Goal: Task Accomplishment & Management: Manage account settings

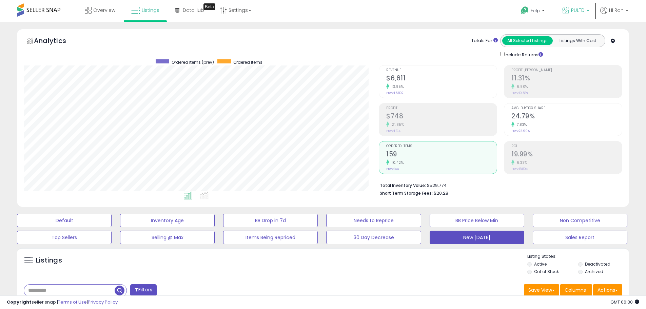
click at [571, 8] on span "PULTD" at bounding box center [578, 10] width 14 height 7
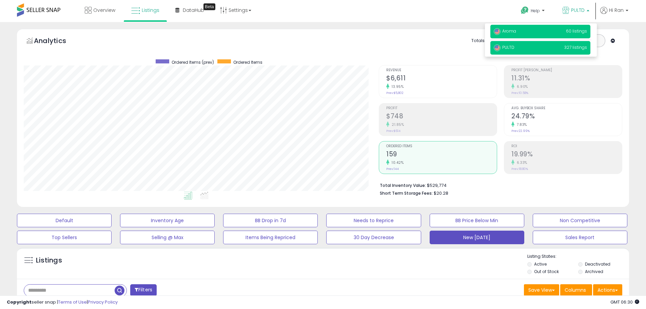
click at [542, 30] on p "Aroma 60 listings" at bounding box center [540, 32] width 100 height 14
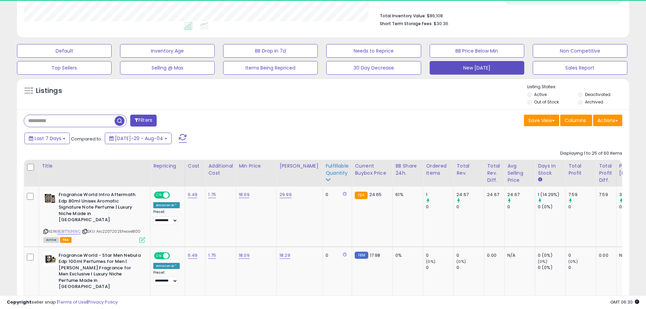
scroll to position [139, 355]
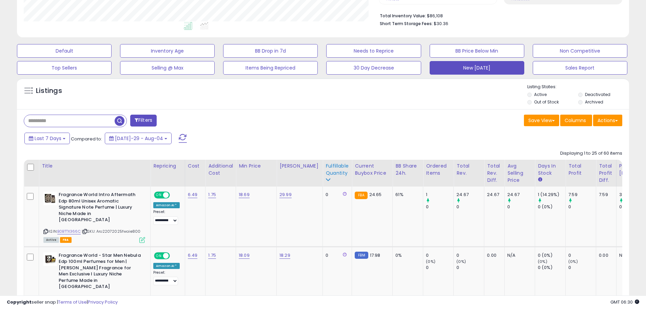
click at [339, 170] on div "Fulfillable Quantity" at bounding box center [336, 169] width 23 height 14
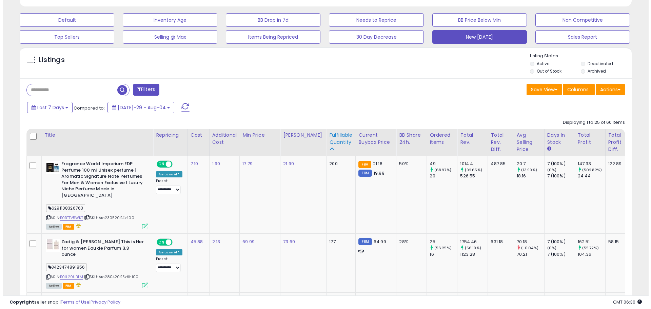
scroll to position [136, 0]
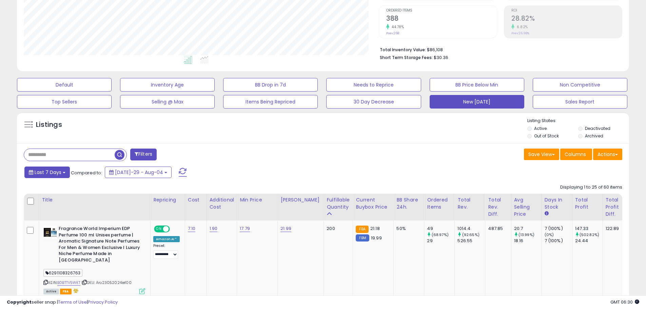
click at [51, 171] on span "Last 7 Days" at bounding box center [48, 172] width 27 height 7
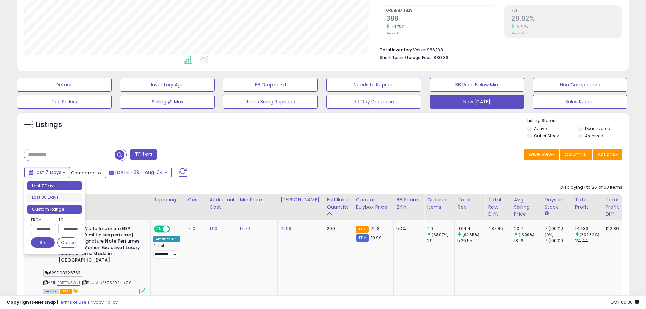
click at [45, 211] on li "Custom Range" at bounding box center [54, 209] width 54 height 9
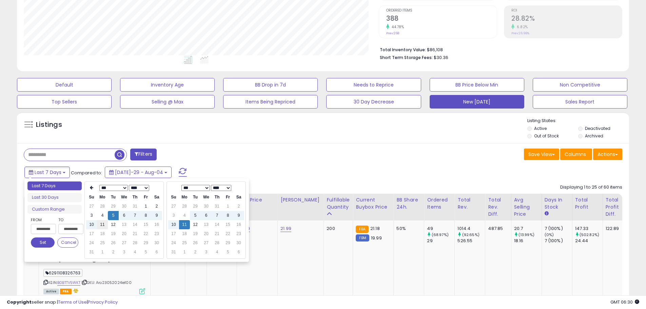
click at [102, 228] on td "11" at bounding box center [102, 224] width 11 height 9
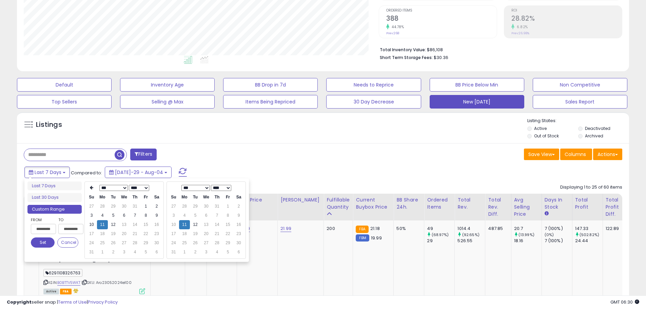
type input "**********"
click at [34, 243] on button "Set" at bounding box center [43, 242] width 24 height 10
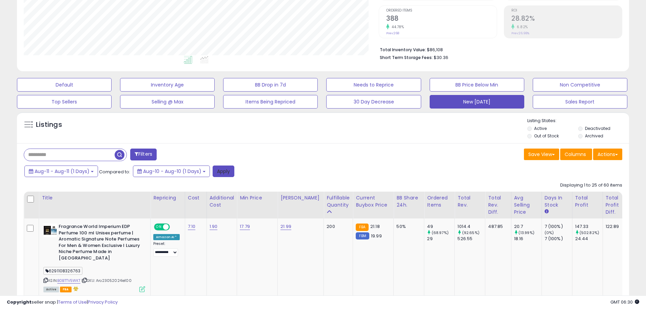
click at [216, 176] on button "Apply" at bounding box center [224, 171] width 22 height 12
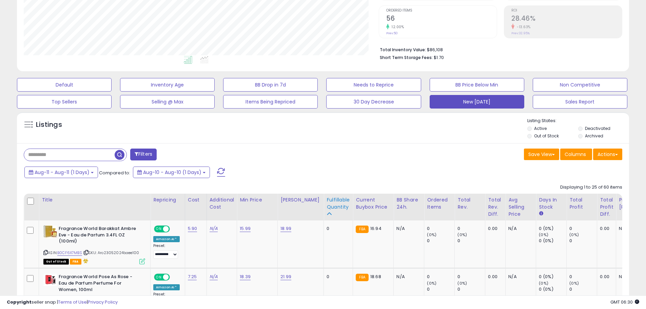
scroll to position [139, 355]
click at [335, 202] on div "Fulfillable Quantity" at bounding box center [337, 203] width 23 height 14
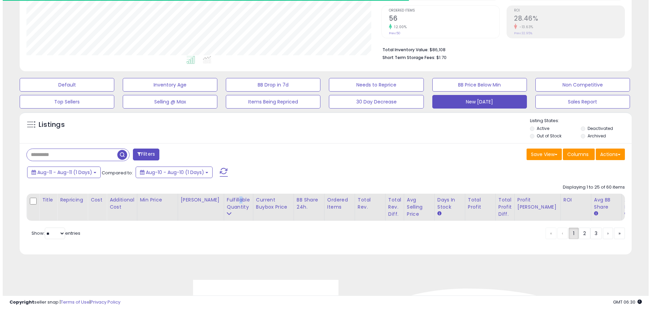
scroll to position [0, 0]
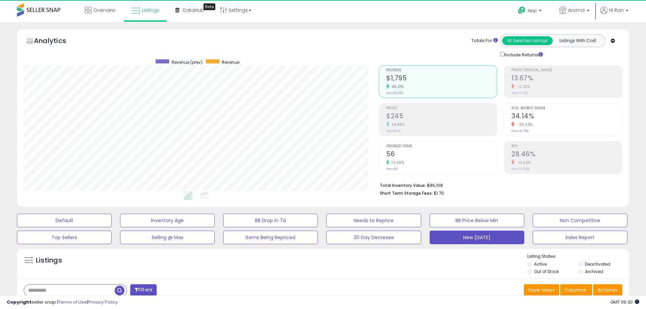
click at [442, 167] on div "Ordered Items 56 12.00% Prev: 50" at bounding box center [441, 156] width 111 height 31
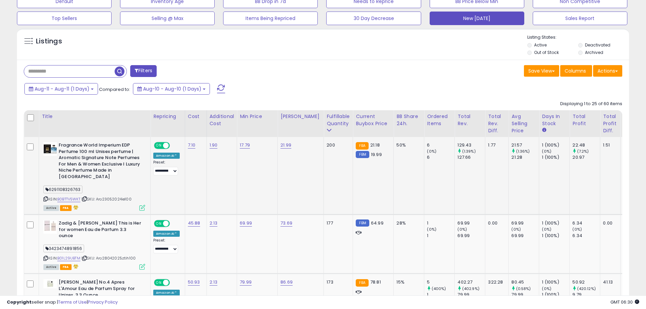
scroll to position [271, 0]
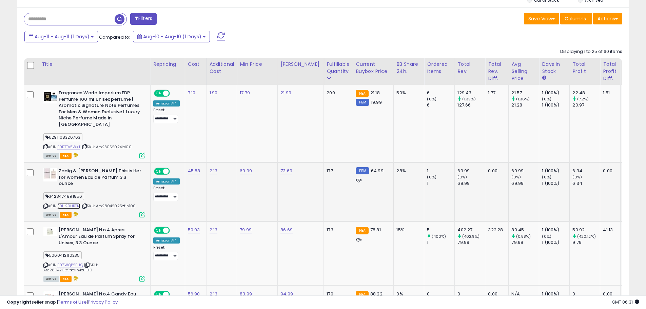
click at [68, 203] on link "B01L29UBTM" at bounding box center [68, 206] width 23 height 6
click at [243, 96] on link "69.99" at bounding box center [245, 93] width 10 height 7
drag, startPoint x: 222, startPoint y: 145, endPoint x: 199, endPoint y: 147, distance: 22.8
click at [199, 147] on input "*****" at bounding box center [229, 148] width 60 height 12
type input "*****"
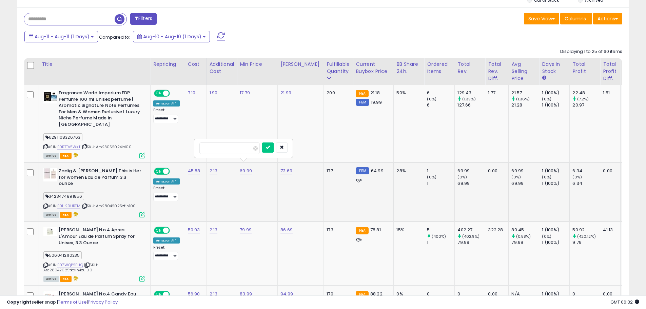
click button "submit" at bounding box center [268, 147] width 12 height 10
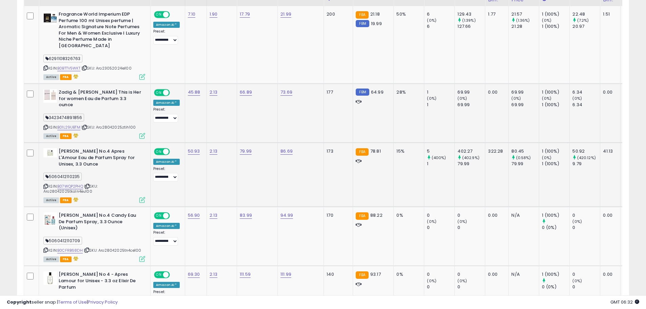
scroll to position [373, 0]
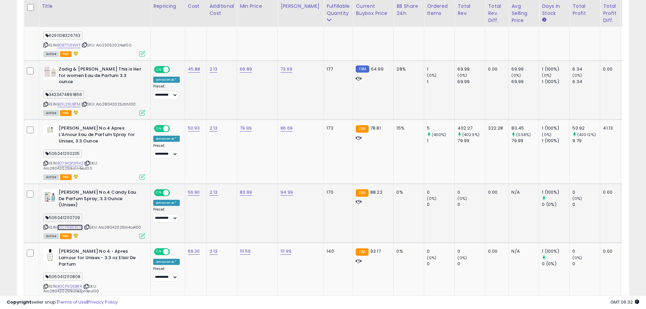
click at [66, 224] on link "B0CFRB68DH" at bounding box center [69, 227] width 25 height 6
click at [45, 225] on icon at bounding box center [45, 227] width 4 height 4
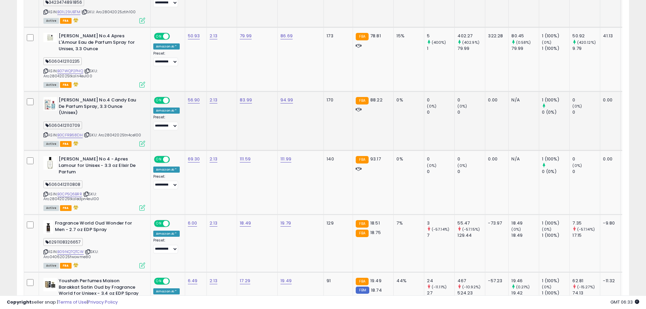
scroll to position [475, 0]
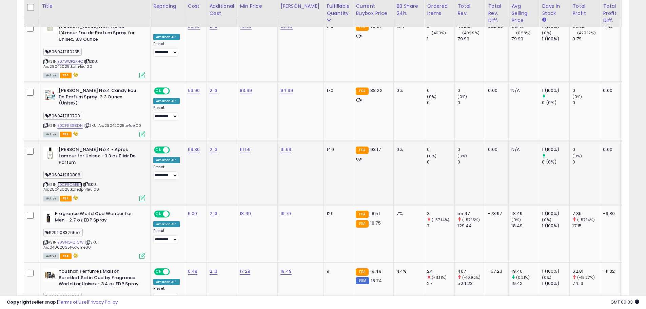
click at [69, 182] on link "B0CP5Q6BRR" at bounding box center [69, 185] width 25 height 6
click at [46, 183] on icon at bounding box center [45, 185] width 4 height 4
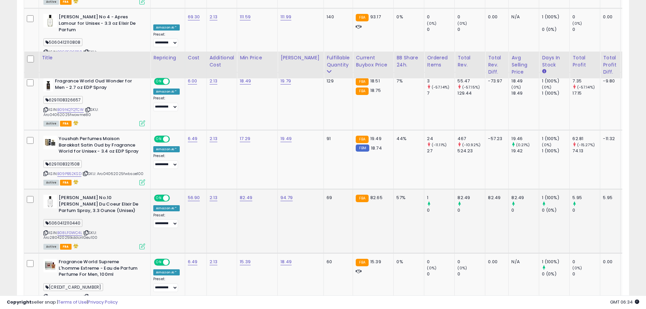
scroll to position [678, 0]
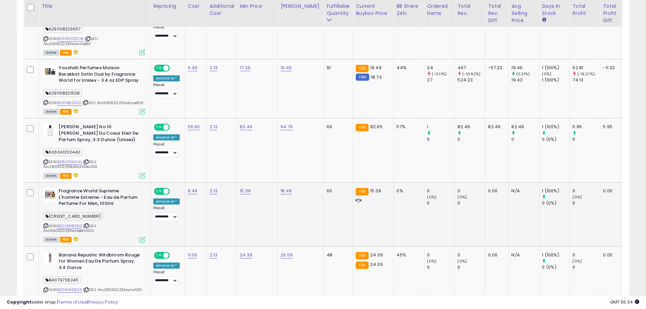
click at [77, 210] on div "ASIN: B0CG618Z5G | SKU: Aro06042025fwsleefm100 Active FBA" at bounding box center [94, 215] width 102 height 54
click at [72, 223] on link "B0CG618Z5G" at bounding box center [69, 226] width 25 height 6
click at [45, 224] on icon at bounding box center [45, 226] width 4 height 4
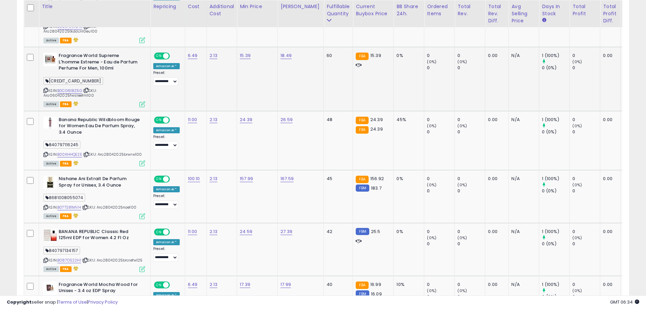
scroll to position [814, 0]
click at [47, 205] on icon at bounding box center [45, 207] width 4 height 4
drag, startPoint x: 227, startPoint y: 150, endPoint x: 207, endPoint y: 150, distance: 19.7
click at [207, 150] on input "******" at bounding box center [230, 149] width 60 height 12
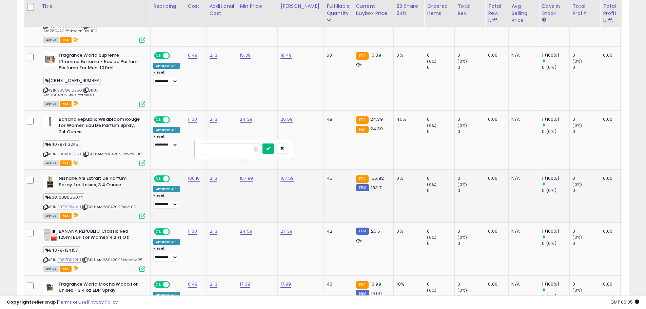
type input "******"
click button "submit" at bounding box center [268, 148] width 12 height 10
click at [79, 204] on link "B07TS81MVH" at bounding box center [69, 207] width 24 height 6
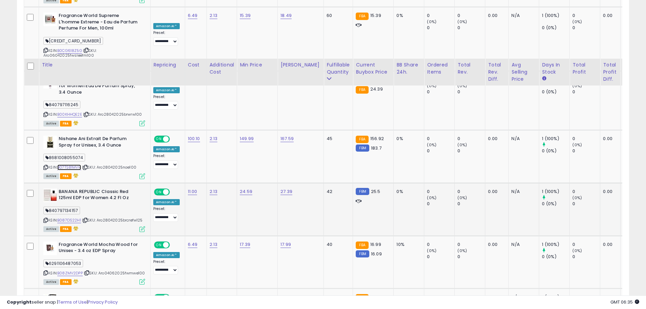
scroll to position [915, 0]
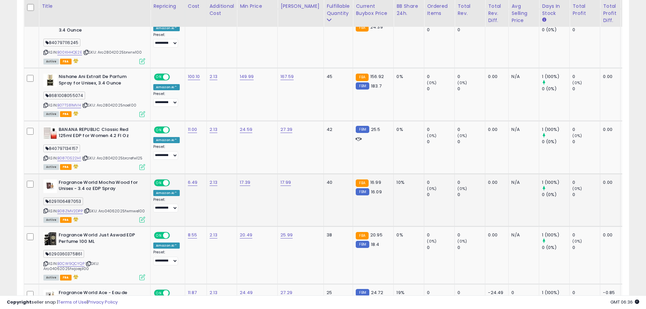
click at [46, 195] on div "ASIN: B08ZMV2DPP | SKU: Aro04062025fwmwe100 Active FBA" at bounding box center [94, 200] width 102 height 43
click at [46, 209] on icon at bounding box center [45, 211] width 4 height 4
drag, startPoint x: 223, startPoint y: 151, endPoint x: 181, endPoint y: 157, distance: 42.8
click at [181, 157] on tbody "**********" at bounding box center [406, 183] width 764 height 1484
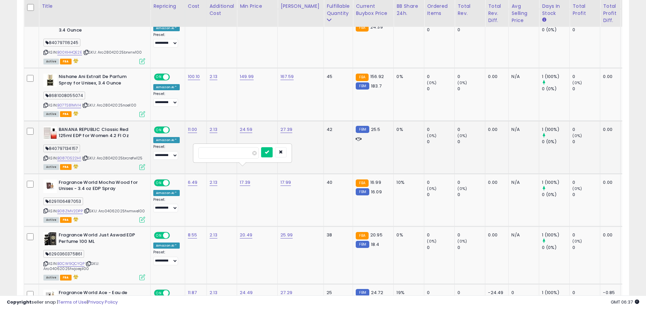
type input "*****"
click button "submit" at bounding box center [267, 152] width 12 height 10
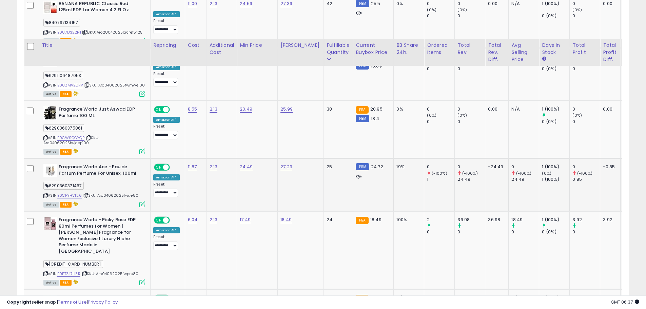
scroll to position [1085, 0]
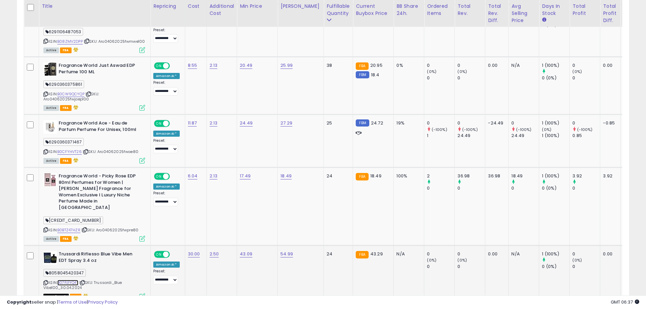
click at [73, 280] on link "B07PJ1YQ4T" at bounding box center [67, 283] width 21 height 6
drag, startPoint x: 263, startPoint y: 217, endPoint x: 240, endPoint y: 220, distance: 22.8
click at [240, 220] on input "*****" at bounding box center [270, 219] width 60 height 12
type input "*****"
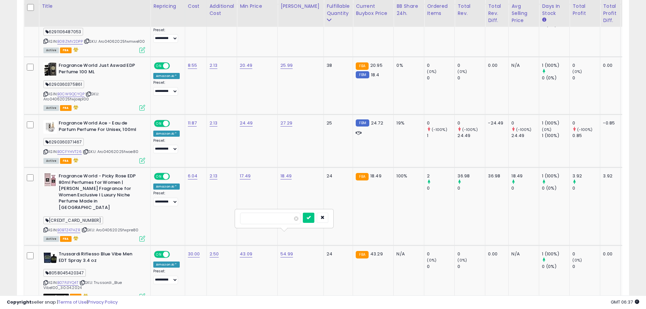
click button "submit" at bounding box center [309, 218] width 12 height 10
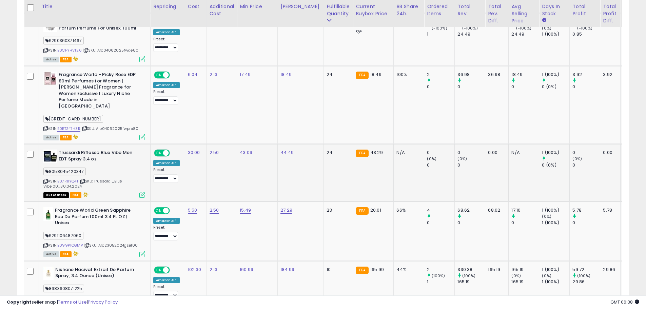
scroll to position [1187, 0]
click at [85, 179] on icon at bounding box center [82, 181] width 4 height 4
click at [45, 179] on icon at bounding box center [45, 181] width 4 height 4
